Goal: Task Accomplishment & Management: Manage account settings

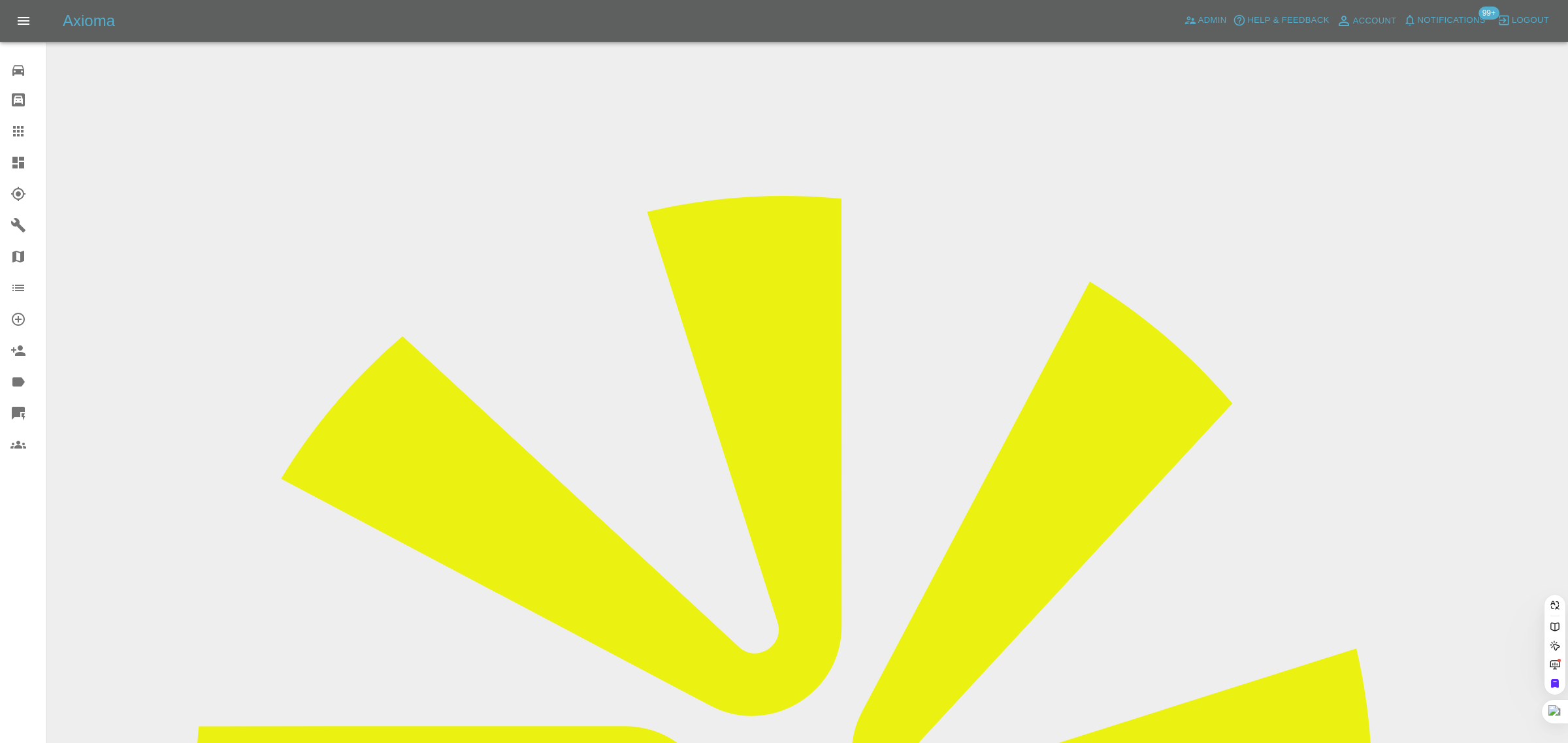
paste input "VO25YXJ"
type input "VO25YXJ"
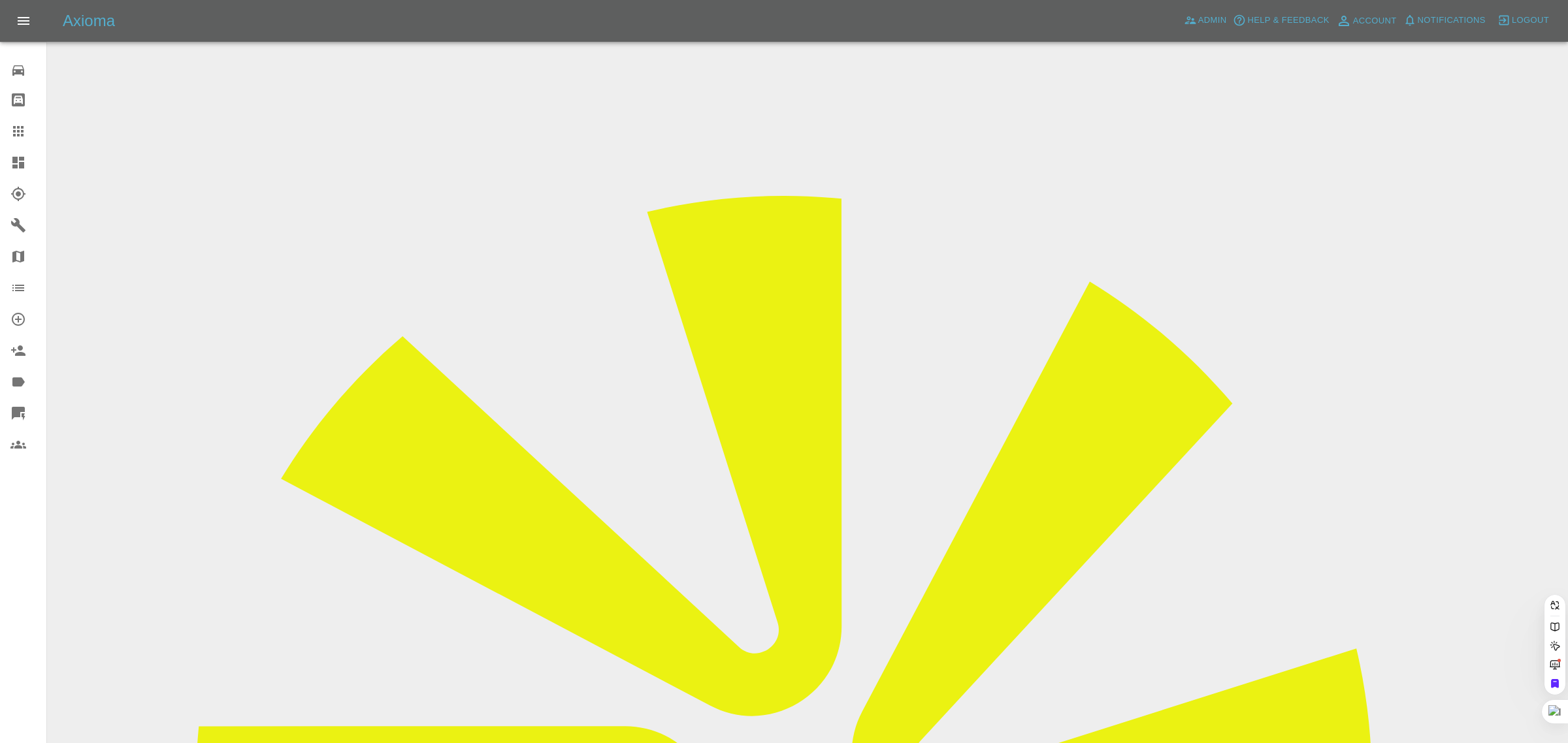
paste input "VO25YXJ"
type input "VO25YXJ"
click at [1206, 13] on span "Admin" at bounding box center [1213, 21] width 29 height 15
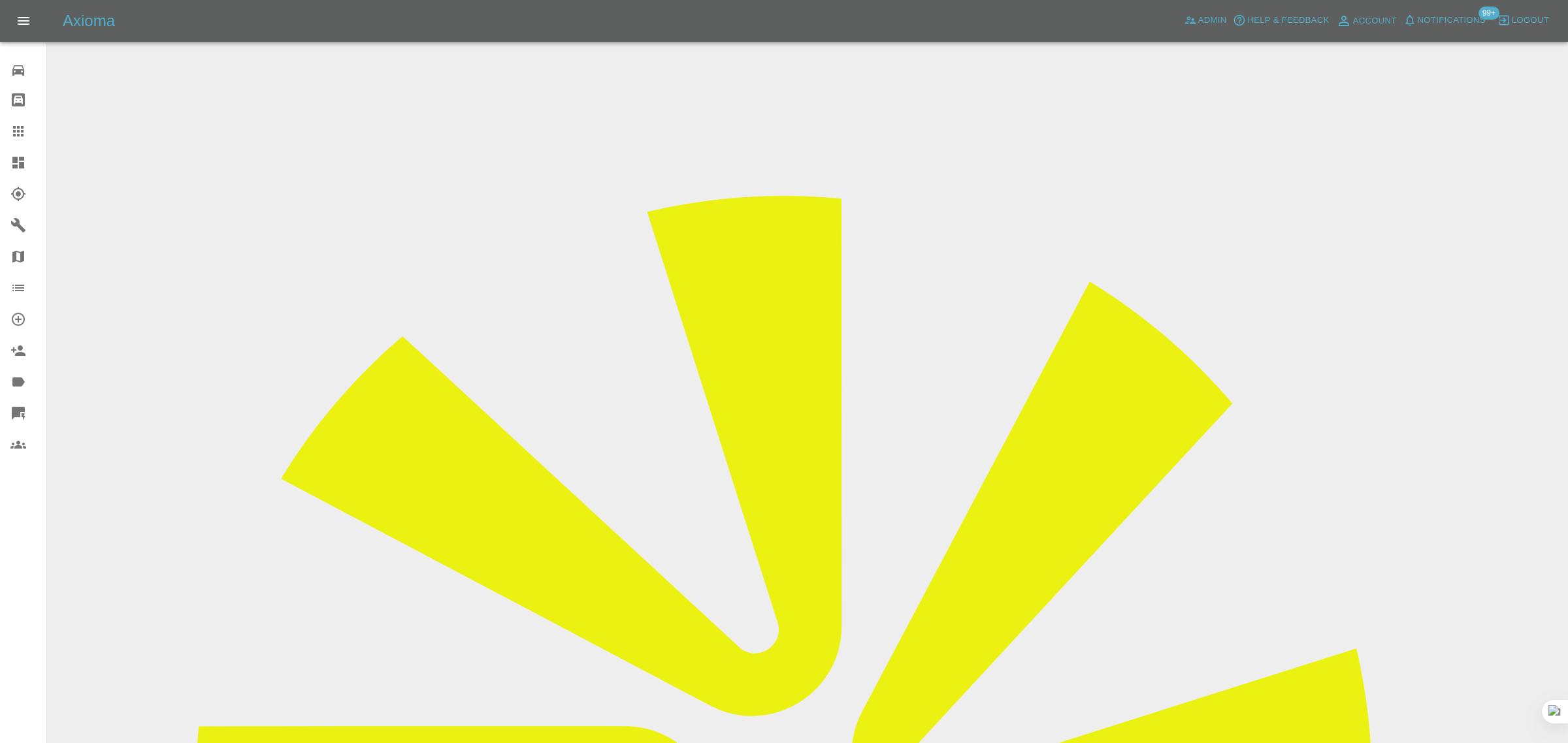
paste input "VO25YXJ"
type input "VO25YXJ"
click at [18, 124] on icon at bounding box center [18, 131] width 15 height 15
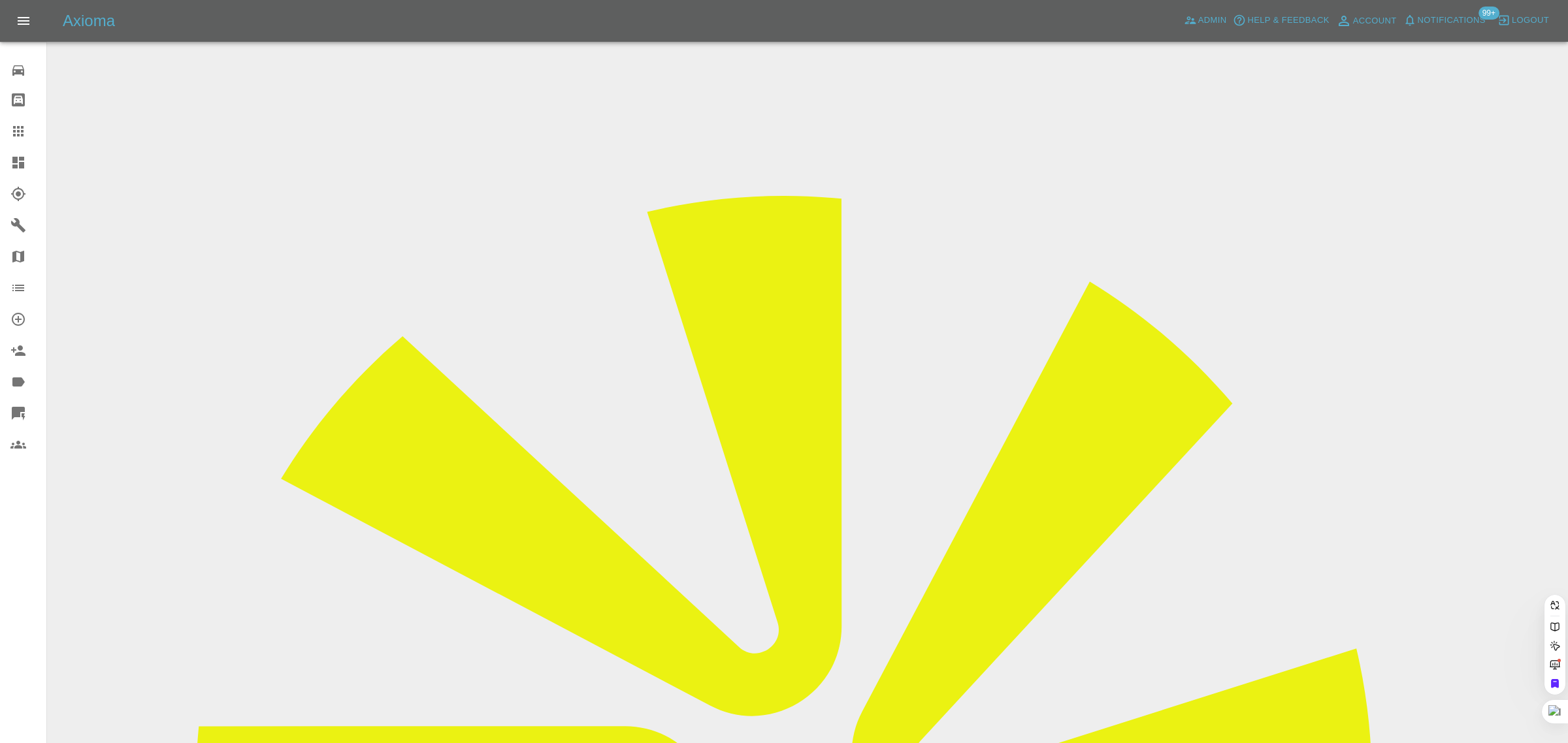
paste input "nav.ahluwalia62@gmail.com"
type input "nav.ahluwalia62@gmail.com"
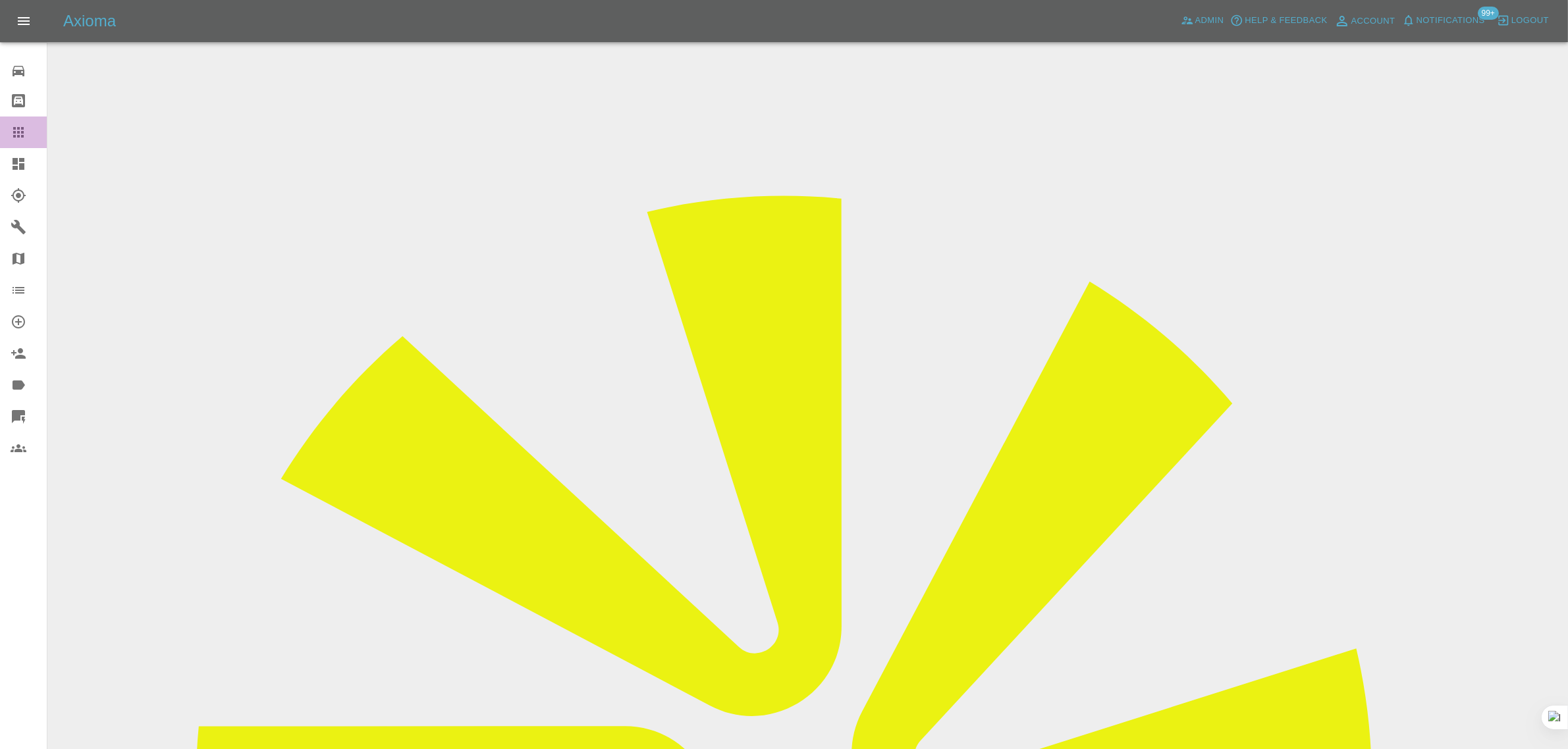
click at [26, 143] on link "Claims" at bounding box center [23, 132] width 47 height 32
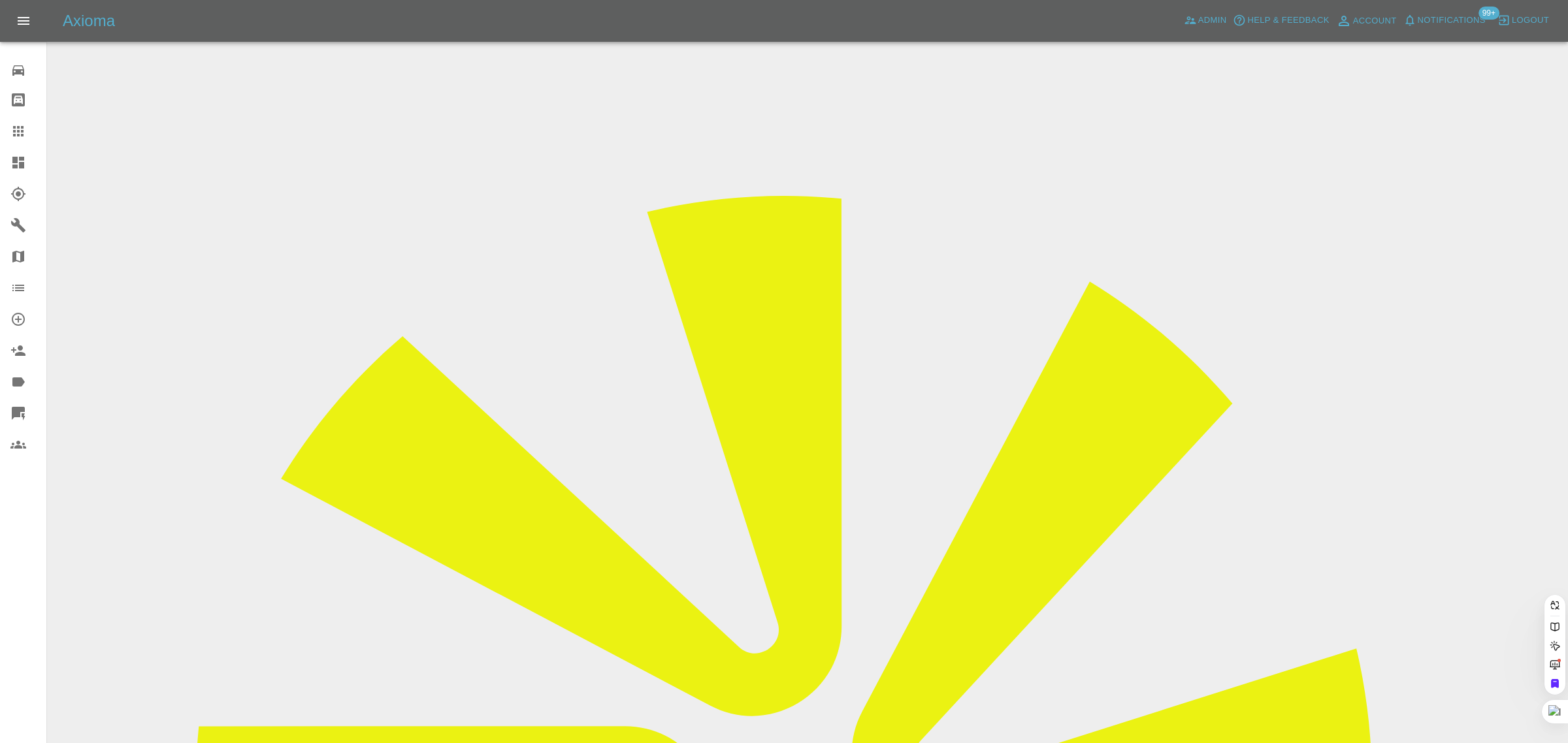
paste input "lukeparis@hotmail.co.uk"
type input "lukeparis@hotmail.co.uk"
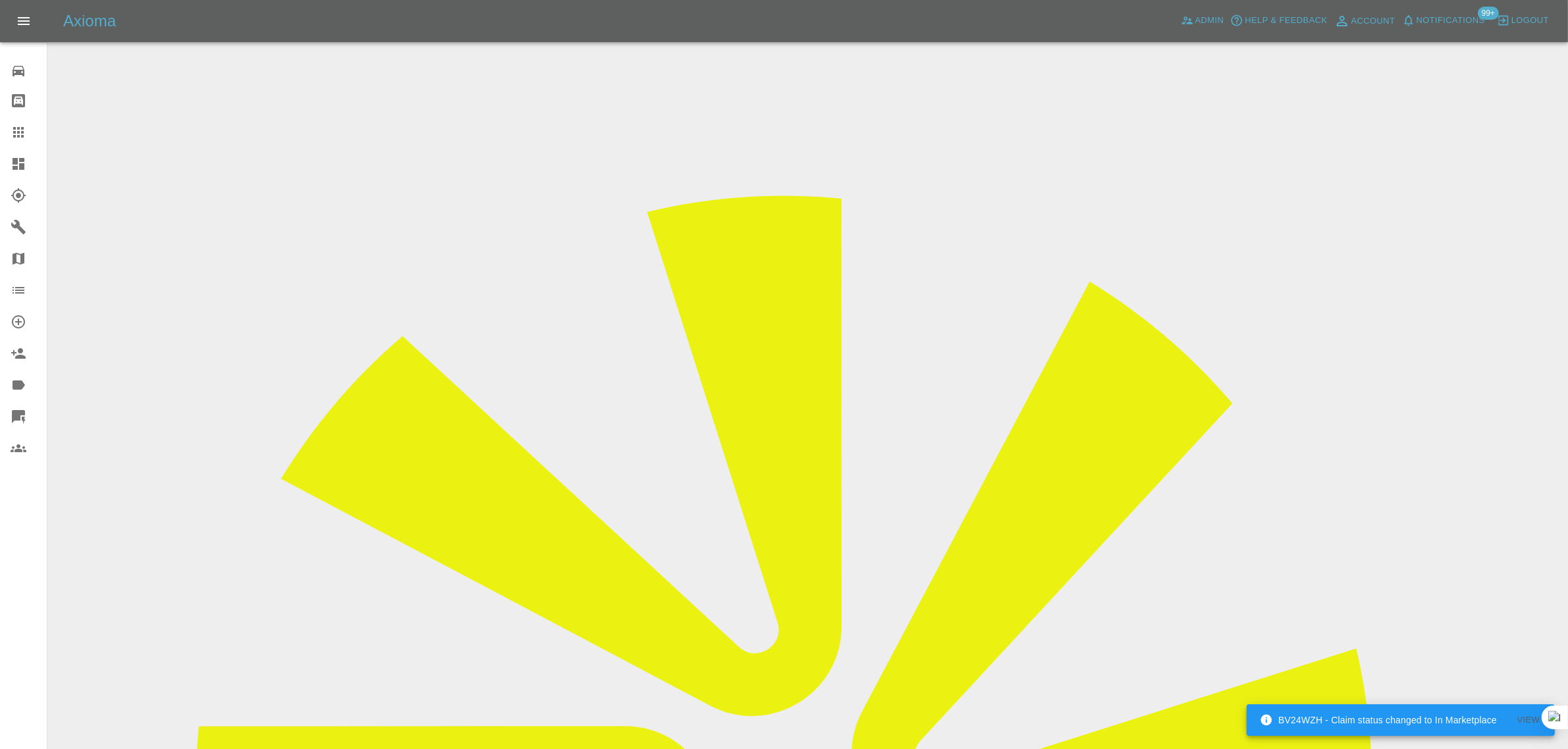
click at [30, 129] on div at bounding box center [29, 132] width 36 height 15
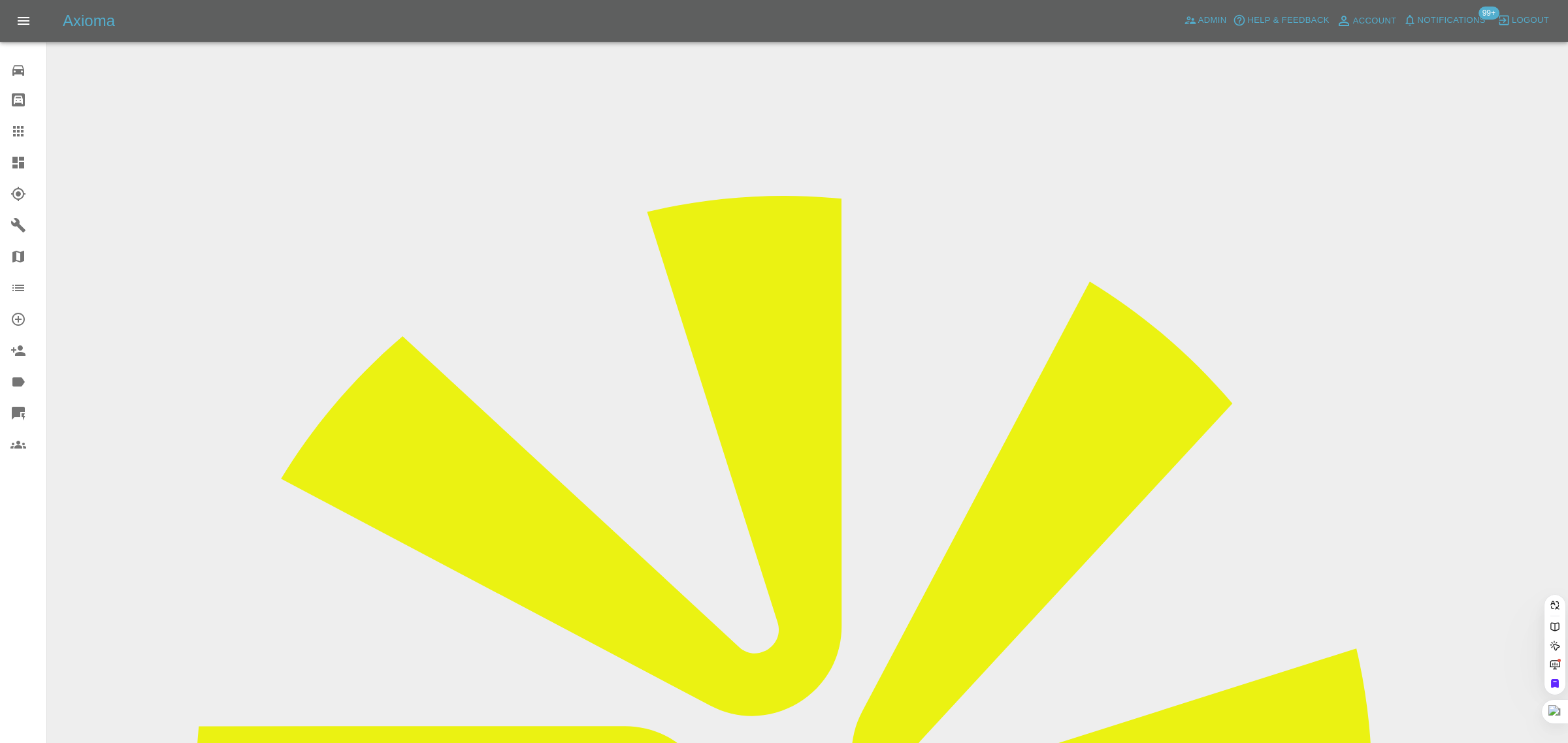
drag, startPoint x: 804, startPoint y: 379, endPoint x: 794, endPoint y: 383, distance: 10.8
paste input "nav.ahluwalia62@gmail.com"
type input "nav.ahluwalia62@gmail.com"
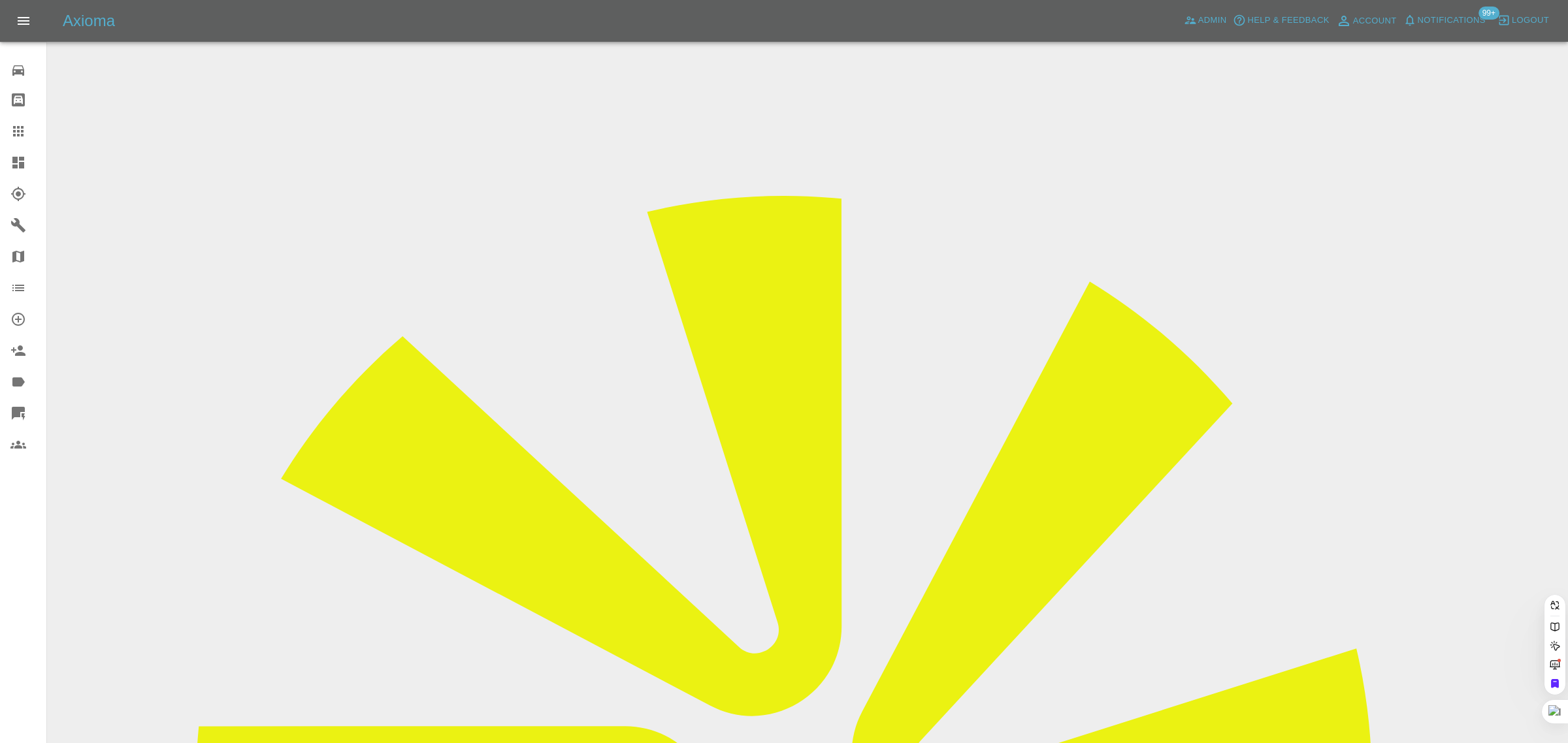
drag, startPoint x: 619, startPoint y: 452, endPoint x: 769, endPoint y: 419, distance: 153.6
paste input "nav.ahluwalia62@gmail.com"
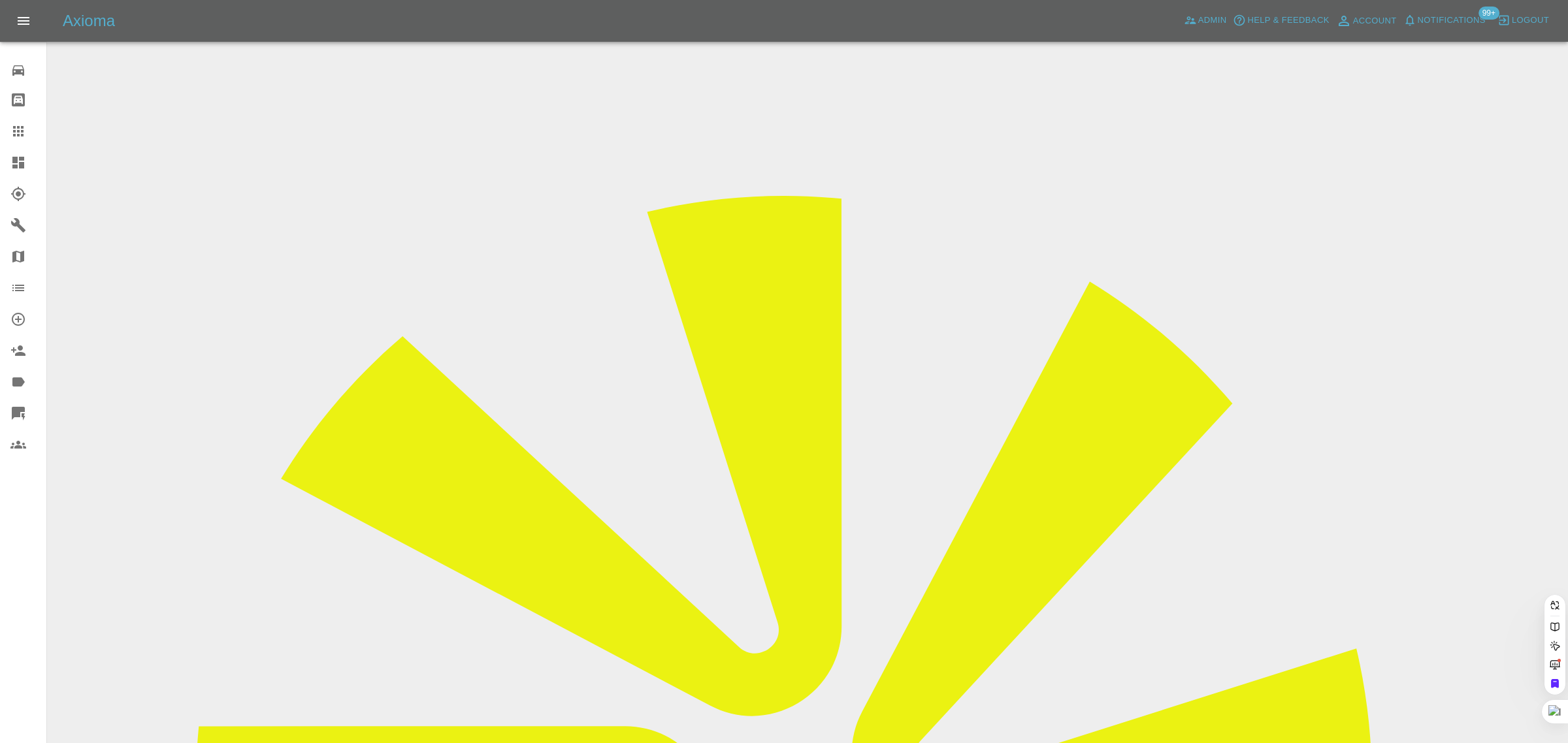
scroll to position [0, 27]
type input "nav.ahluwalia62@gmail.com"
drag, startPoint x: 784, startPoint y: 463, endPoint x: 746, endPoint y: 428, distance: 51.7
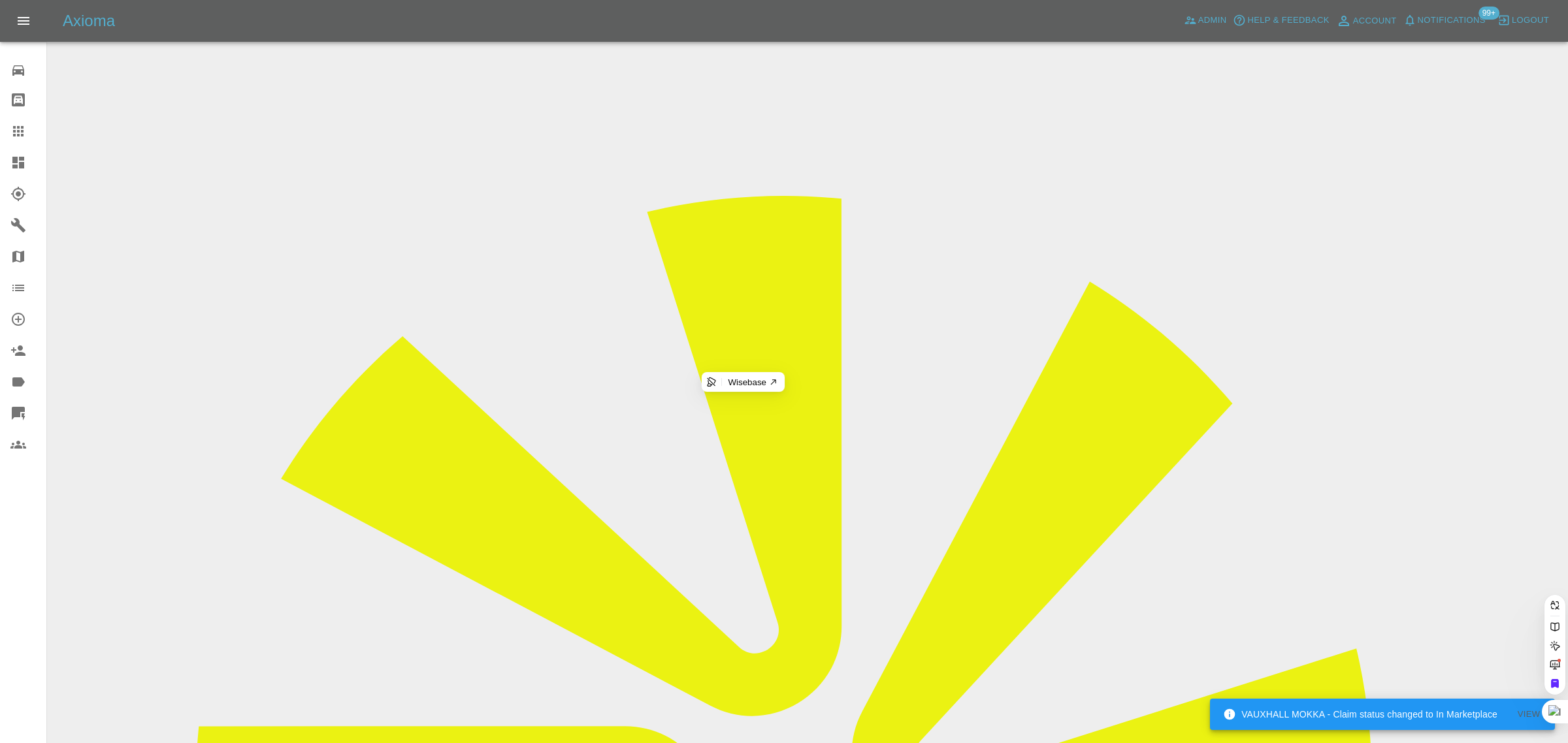
paste input "nav.ahluwalia62@gmail.com"
type input "nav.ahluwalia62@gmail.com"
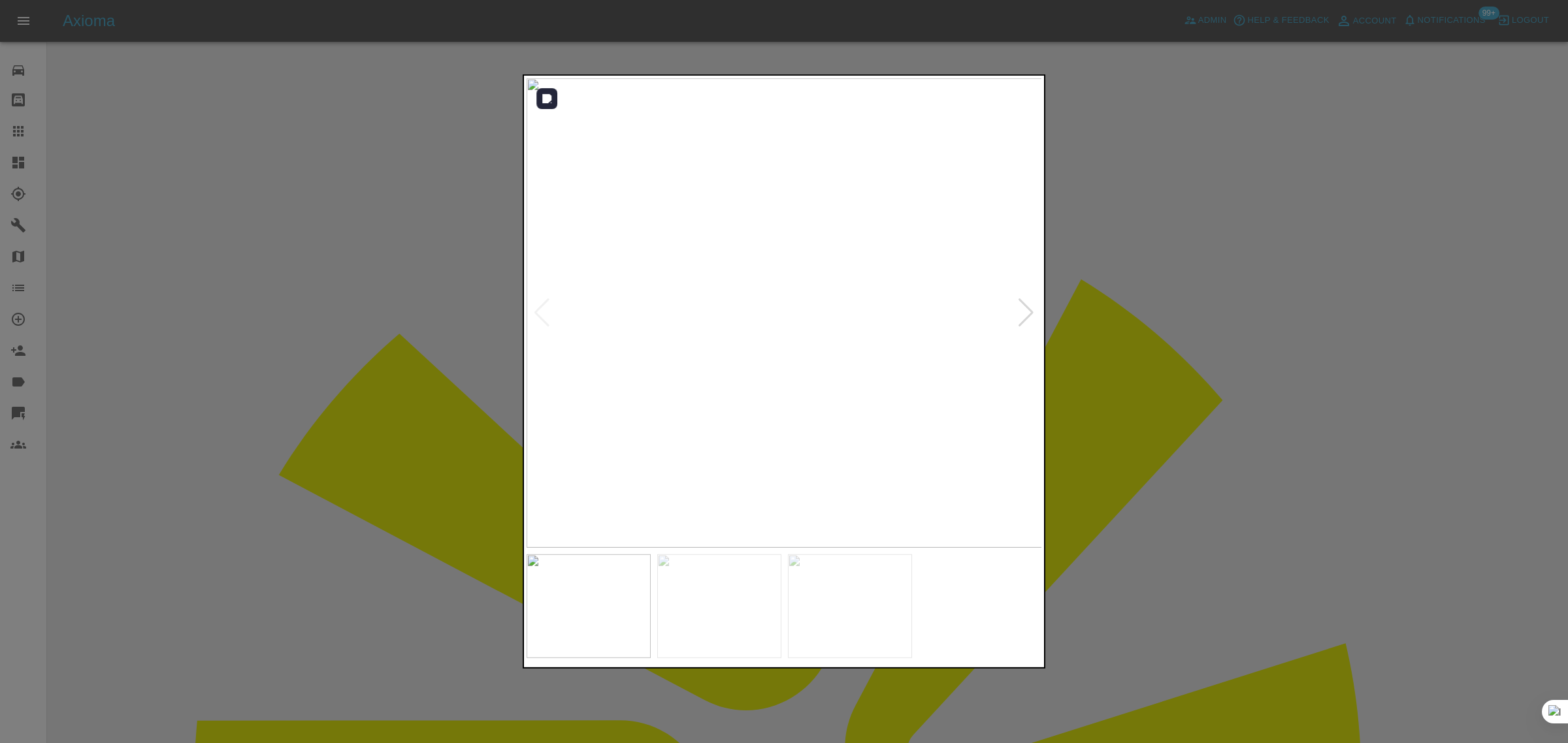
click at [1022, 311] on div at bounding box center [1025, 313] width 18 height 29
click at [1023, 311] on div at bounding box center [1025, 313] width 18 height 29
click at [1023, 311] on img at bounding box center [784, 313] width 516 height 469
click at [1149, 304] on div at bounding box center [784, 372] width 1568 height 743
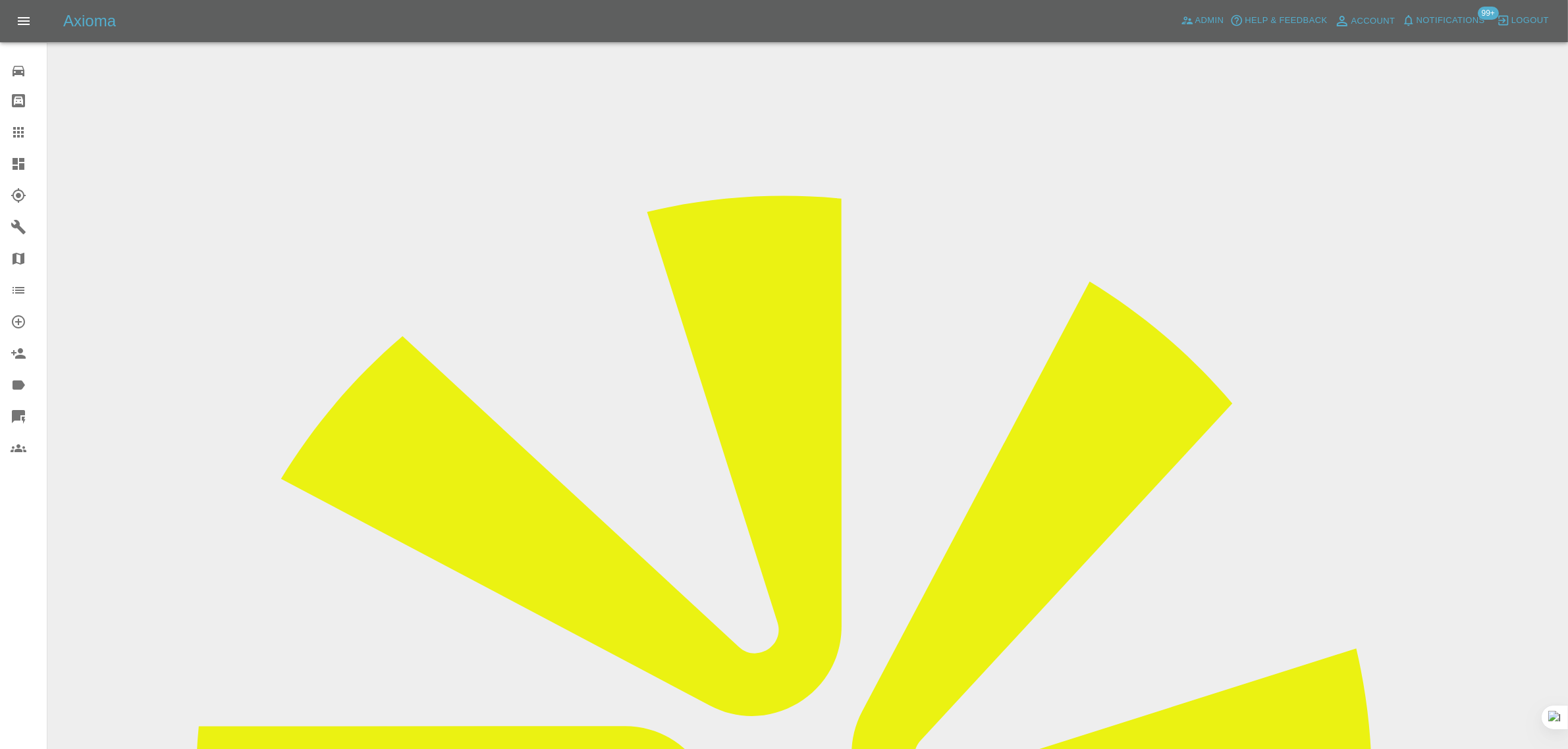
drag, startPoint x: 805, startPoint y: 229, endPoint x: 889, endPoint y: 234, distance: 84.1
copy td "FD19ZZT"
drag, startPoint x: 805, startPoint y: 193, endPoint x: 900, endPoint y: 201, distance: 95.3
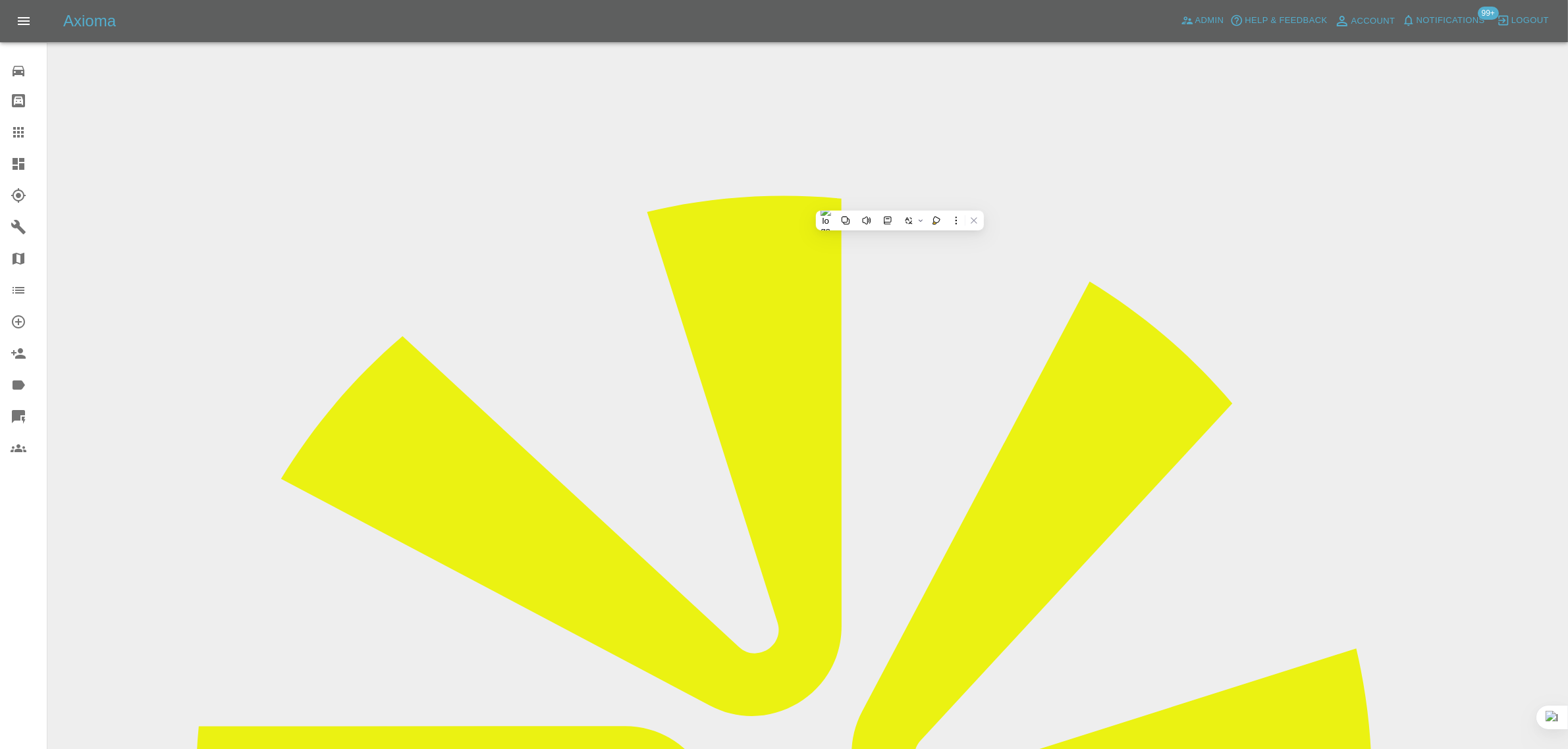
copy td "SEAT ATECA 2019"
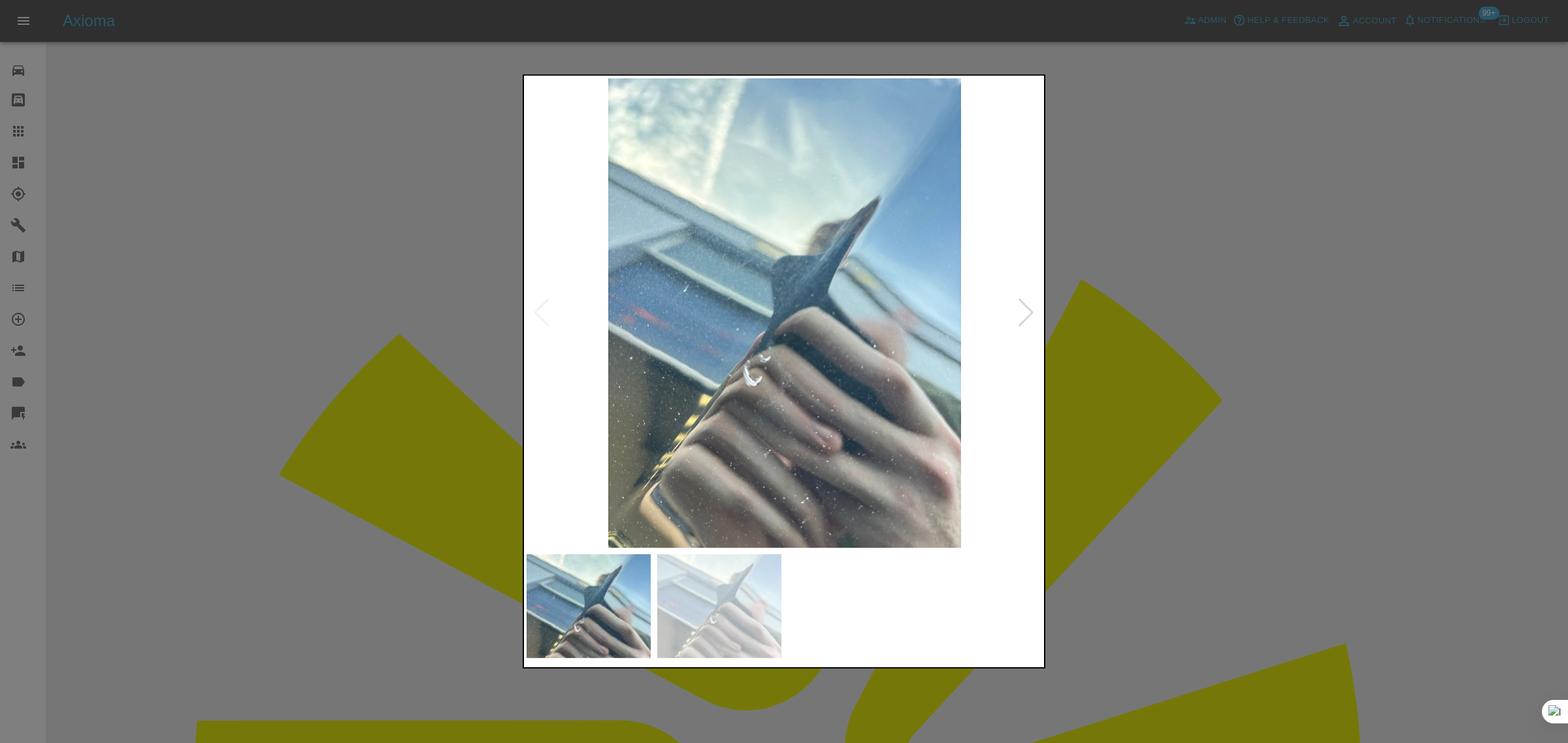
click at [1092, 344] on div at bounding box center [784, 372] width 1568 height 743
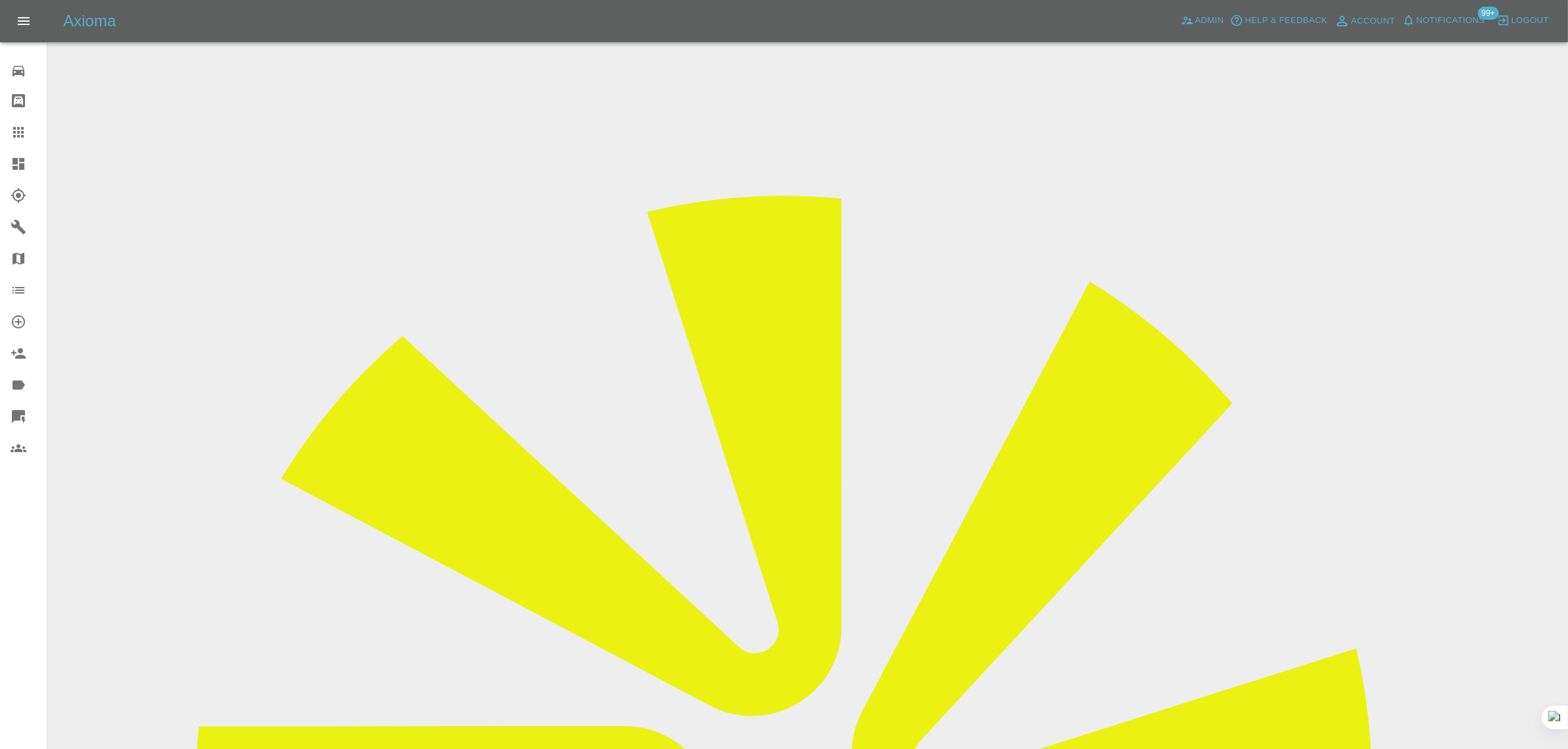
copy td "davidtc"
drag, startPoint x: 836, startPoint y: 440, endPoint x: 953, endPoint y: 440, distance: 117.0
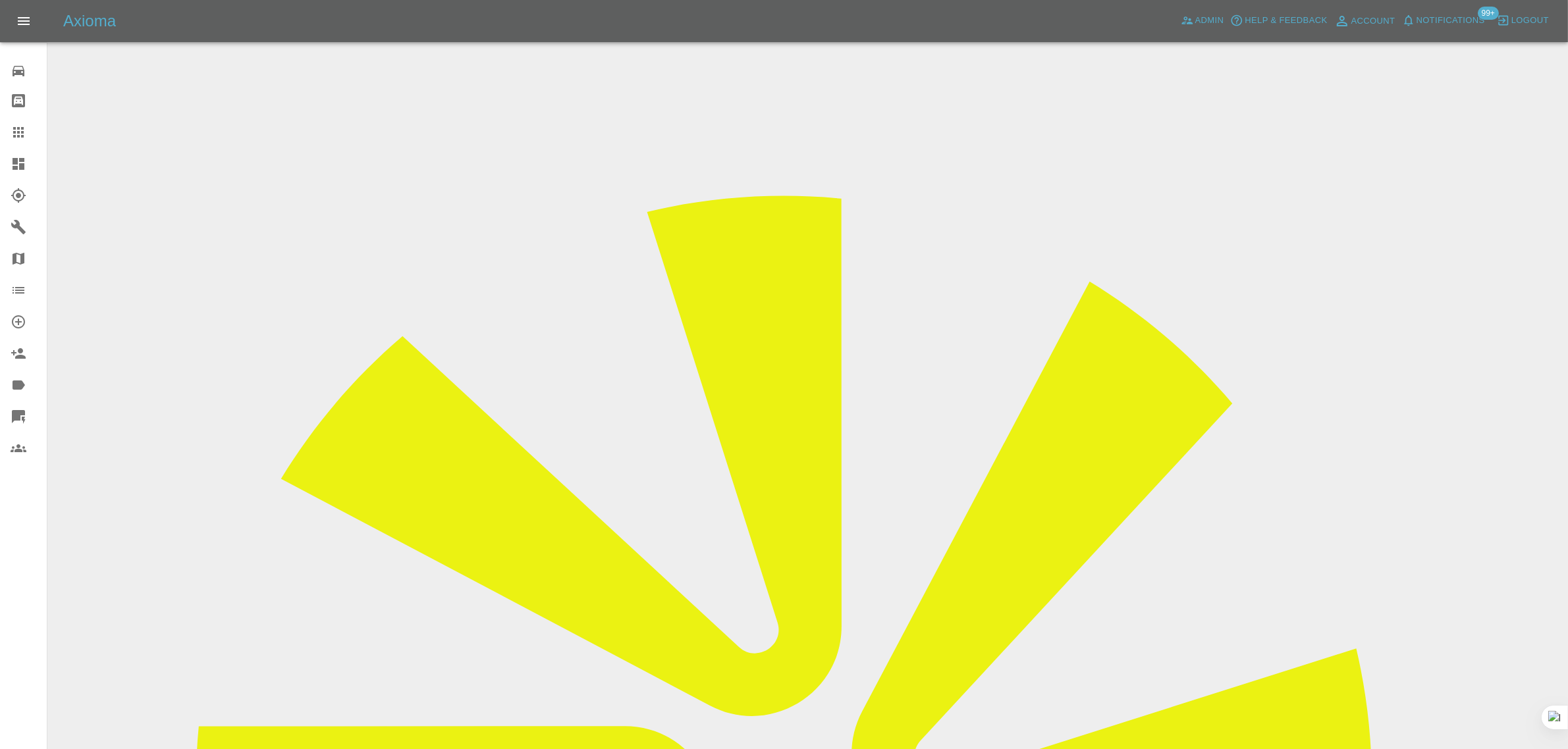
copy tr "davidtc@talktalk.net"
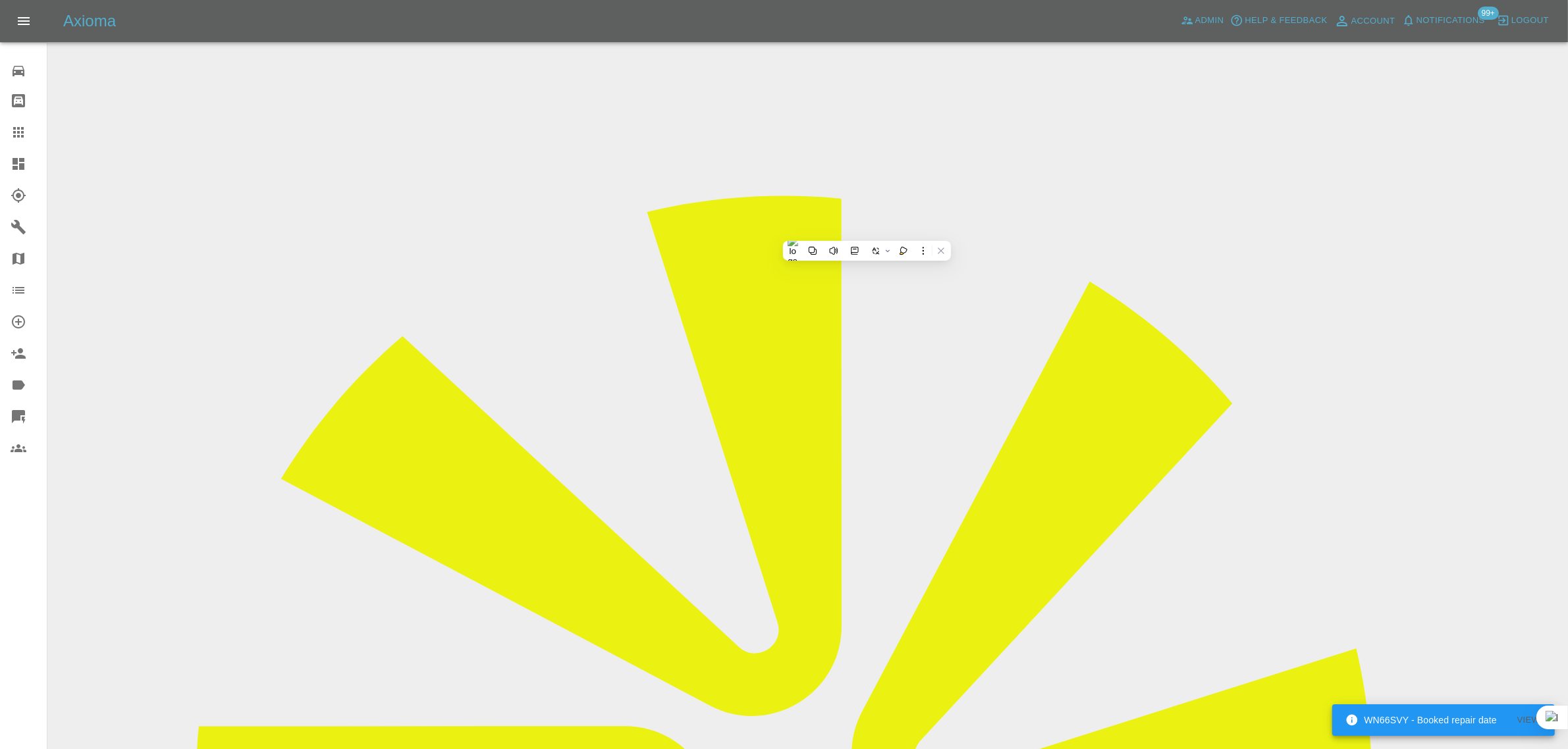
copy td "AU14 RAN"
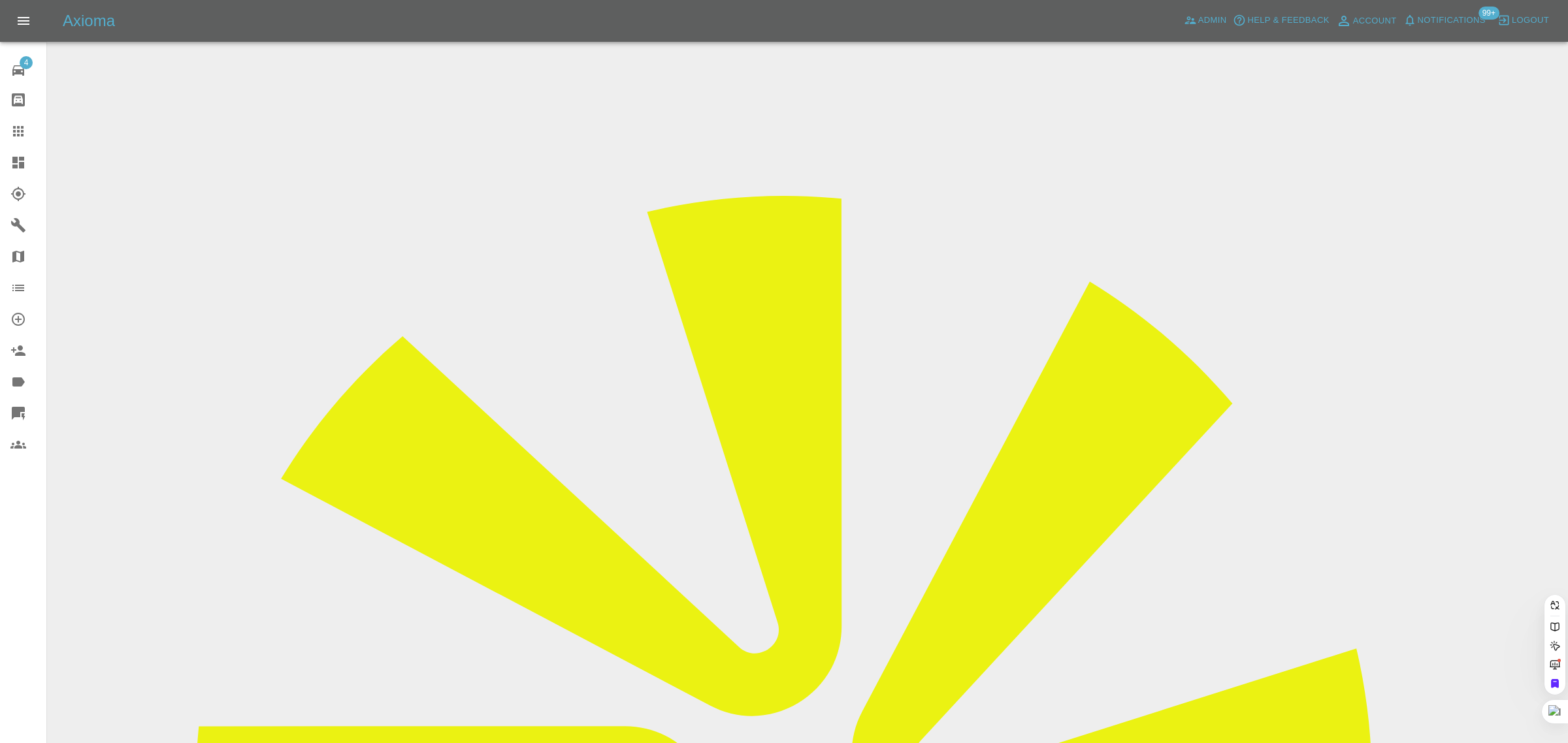
paste input "[EMAIL_ADDRESS][DOMAIN_NAME]"
type input "[EMAIL_ADDRESS][DOMAIN_NAME]"
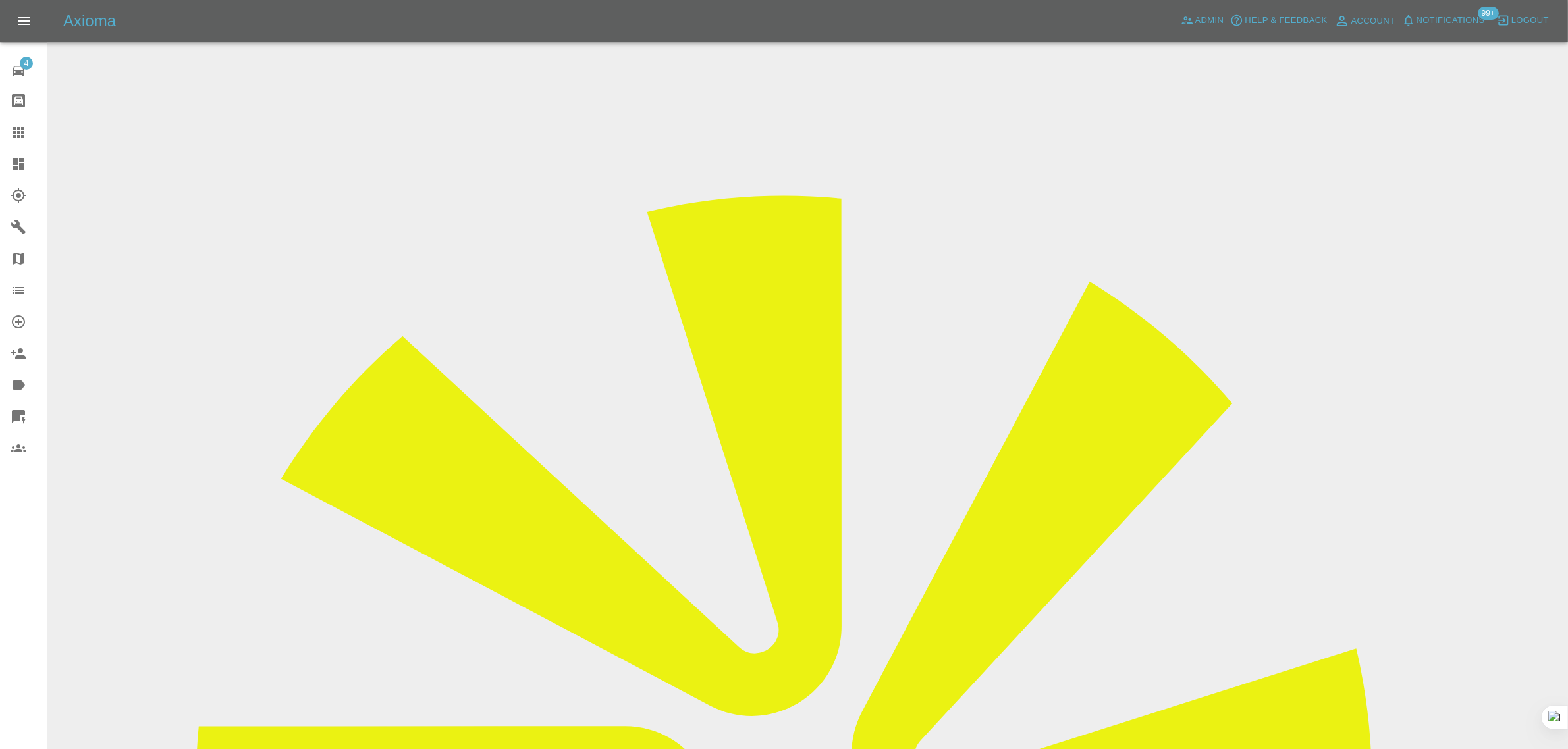
copy td "[EMAIL_ADDRESS][DOMAIN_NAME]"
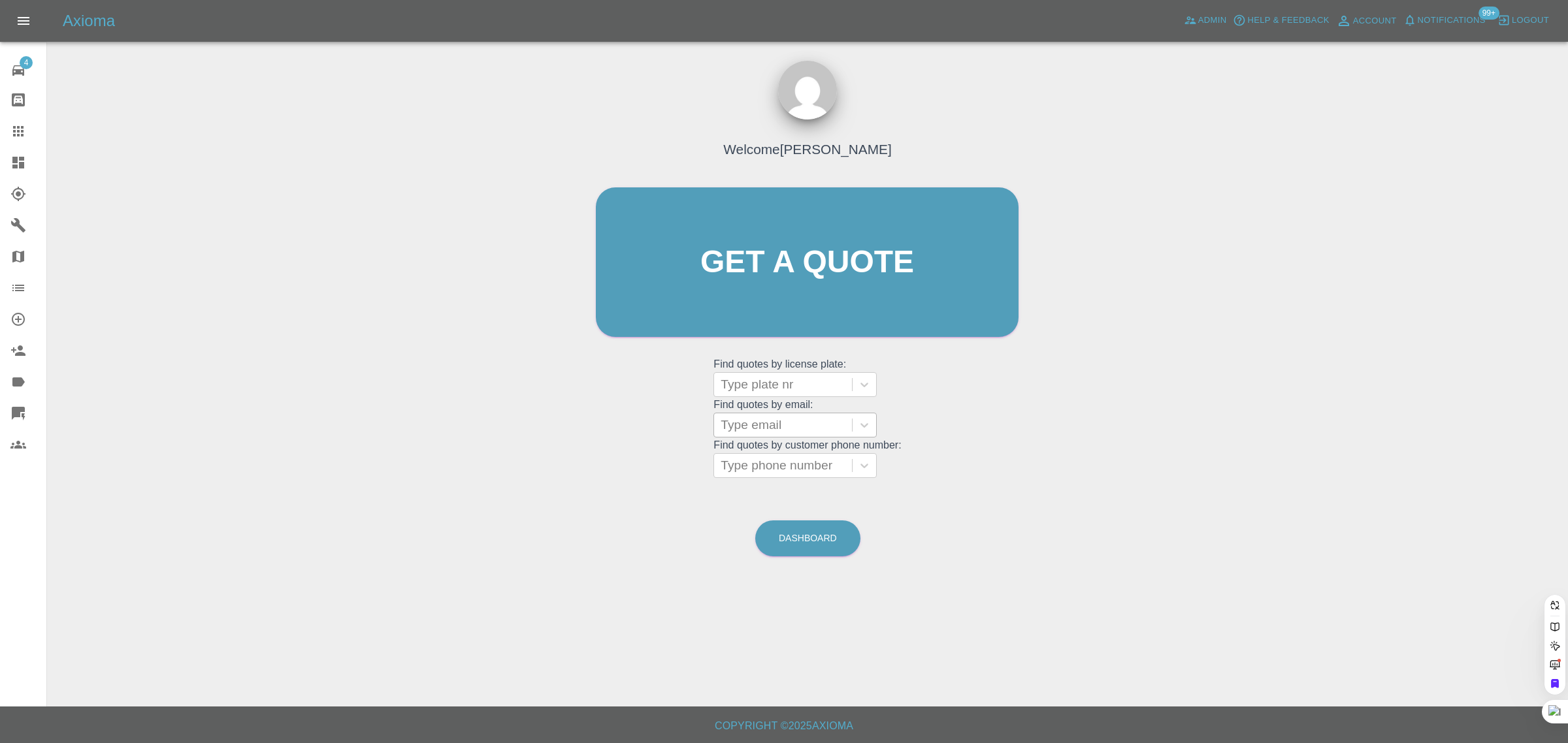
click at [756, 423] on div at bounding box center [782, 425] width 124 height 18
paste input "[EMAIL_ADDRESS][DOMAIN_NAME]"
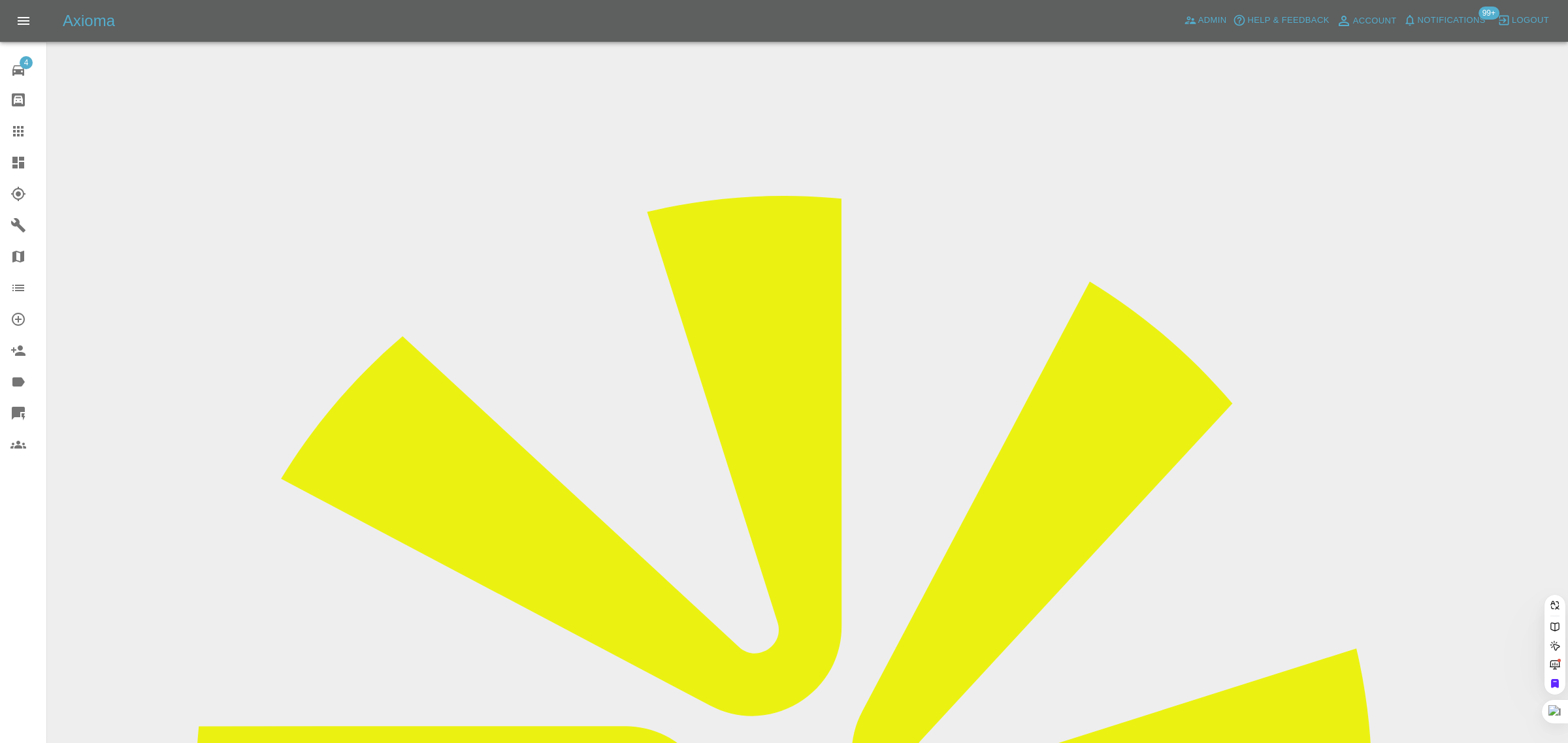
scroll to position [0, 30]
type input "[EMAIL_ADDRESS][DOMAIN_NAME]"
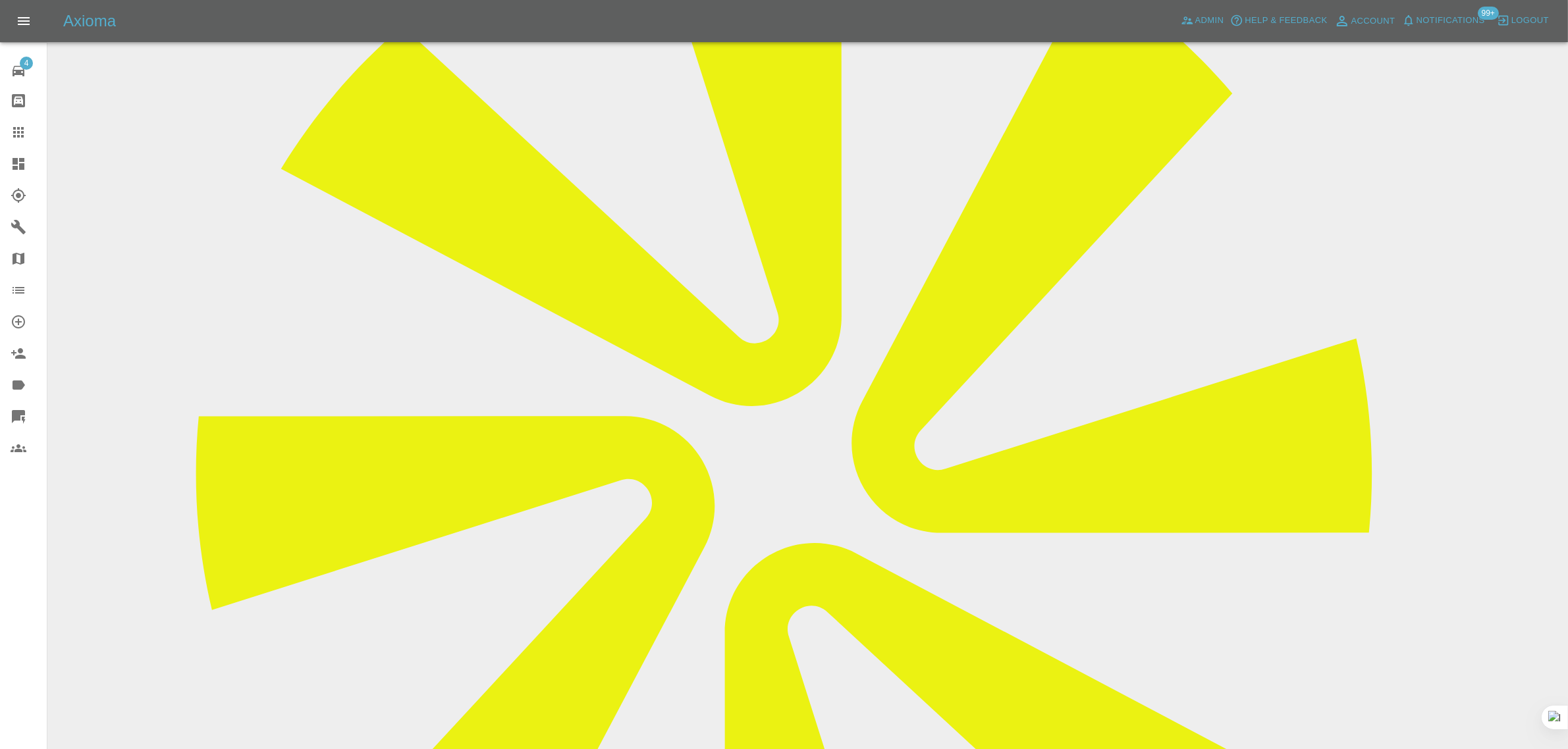
scroll to position [82, 0]
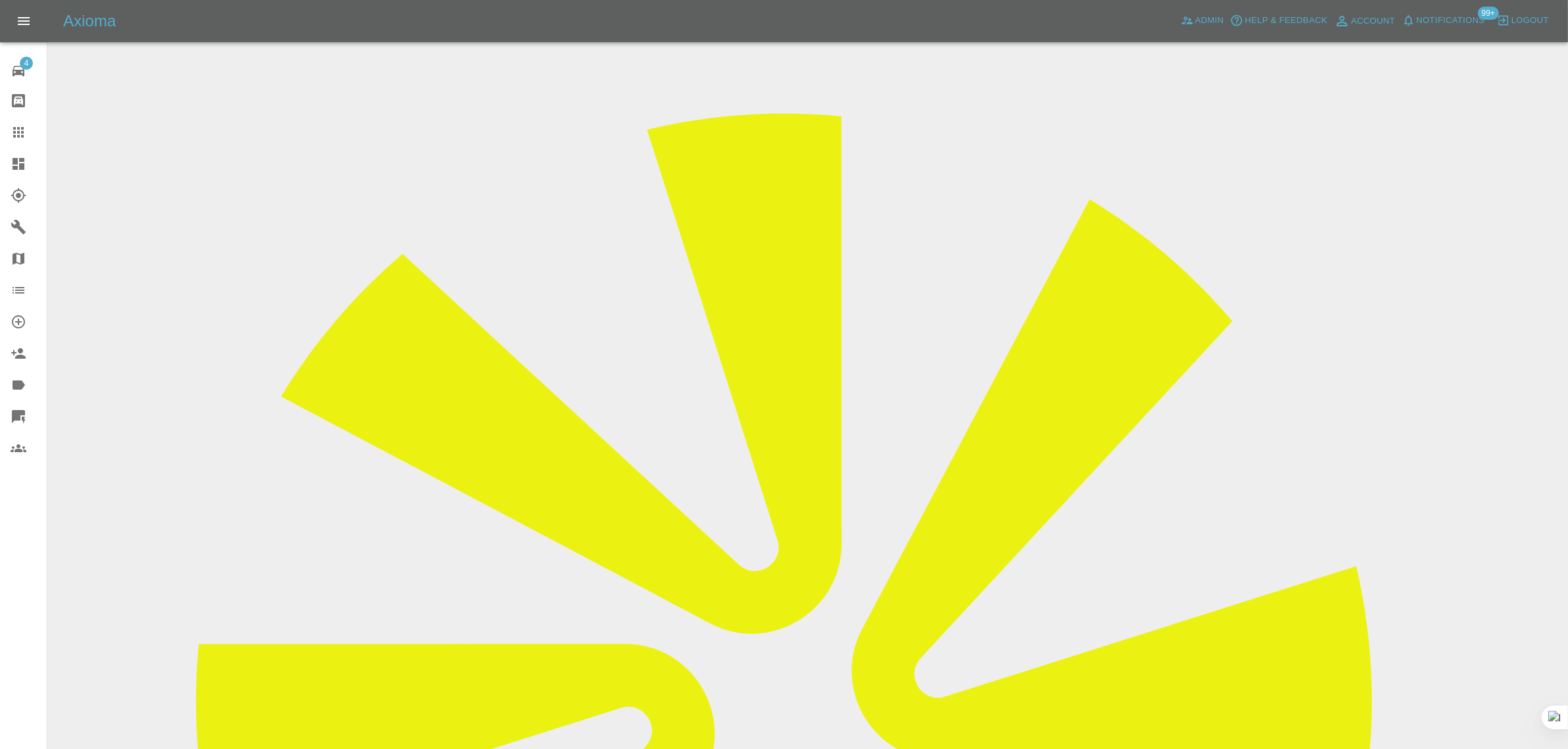
copy td "nav.ahluwalia62@gmail.com"
drag, startPoint x: 783, startPoint y: 147, endPoint x: 838, endPoint y: 153, distance: 55.3
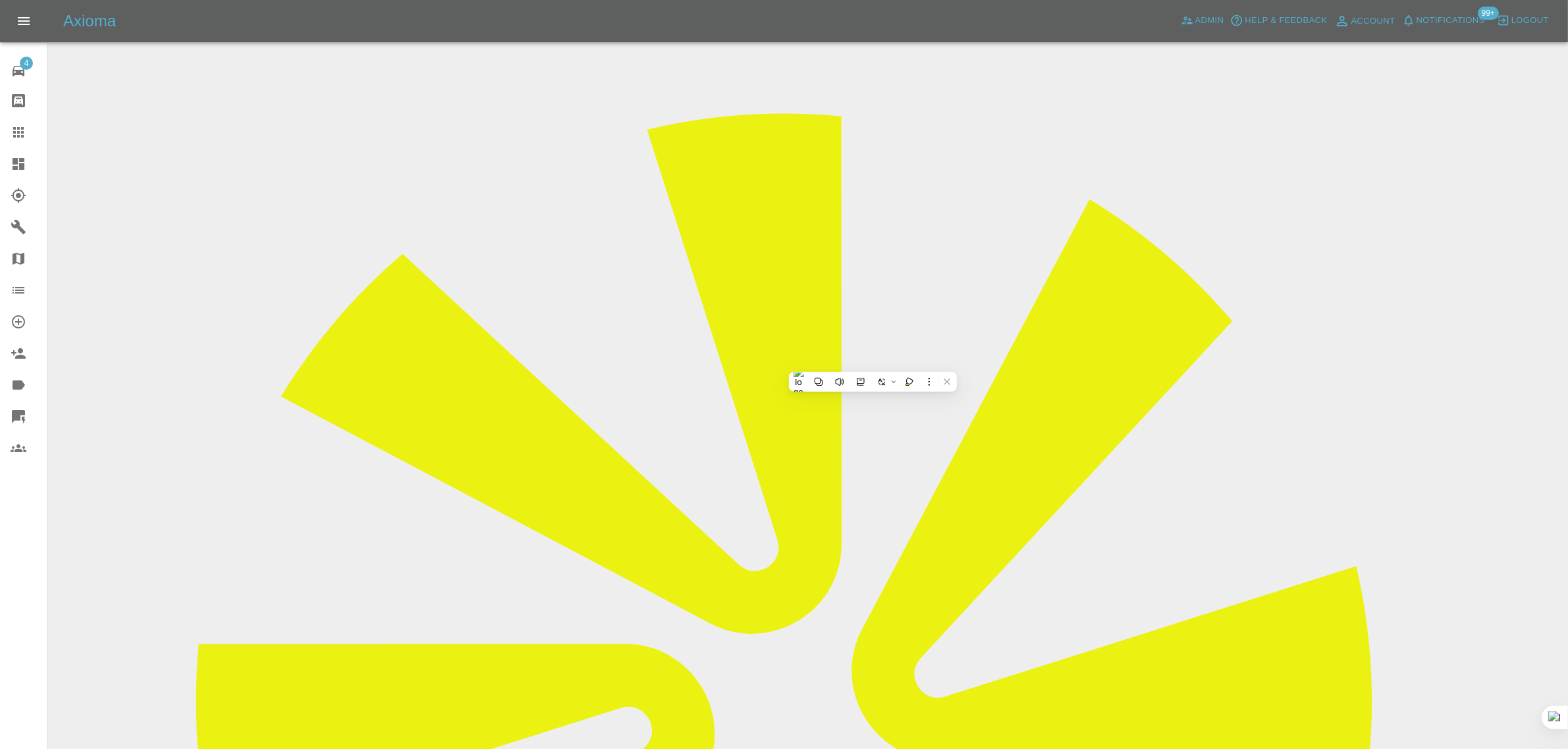
copy td "HV25OBW"
